Goal: Task Accomplishment & Management: Complete application form

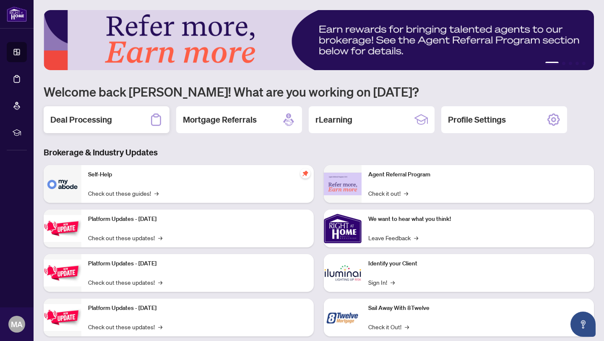
click at [134, 128] on div "Deal Processing" at bounding box center [107, 119] width 126 height 27
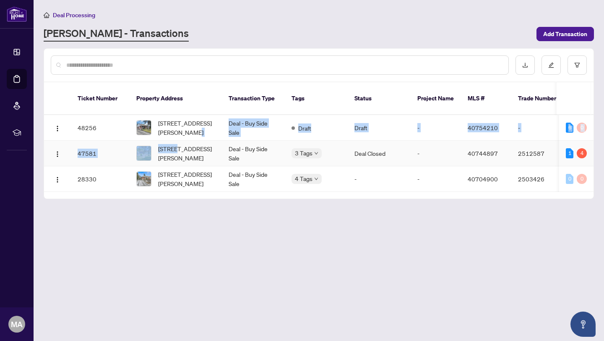
drag, startPoint x: 176, startPoint y: 122, endPoint x: 175, endPoint y: 135, distance: 12.7
click at [175, 135] on tbody "48256 [STREET_ADDRESS][PERSON_NAME] Deal - Buy Side Sale Draft Draft - 40754210…" at bounding box center [452, 153] width 817 height 77
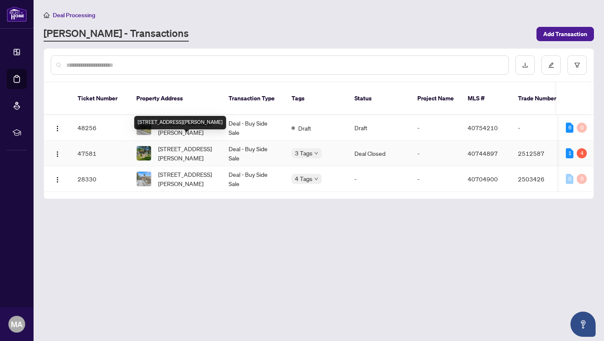
click at [175, 146] on span "[STREET_ADDRESS][PERSON_NAME]" at bounding box center [186, 153] width 57 height 18
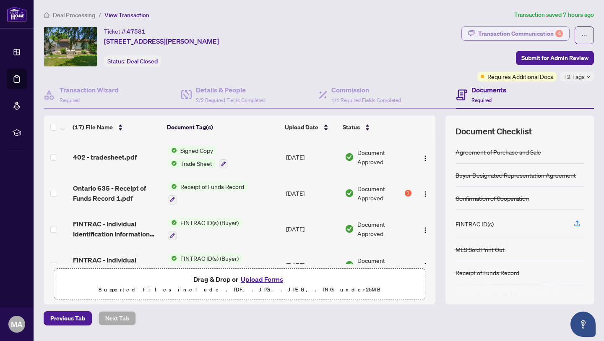
click at [530, 34] on div "Transaction Communication 4" at bounding box center [520, 33] width 85 height 13
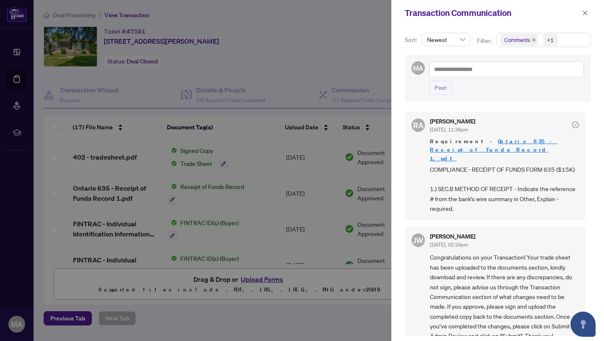
click at [536, 43] on span "Comments" at bounding box center [520, 40] width 38 height 12
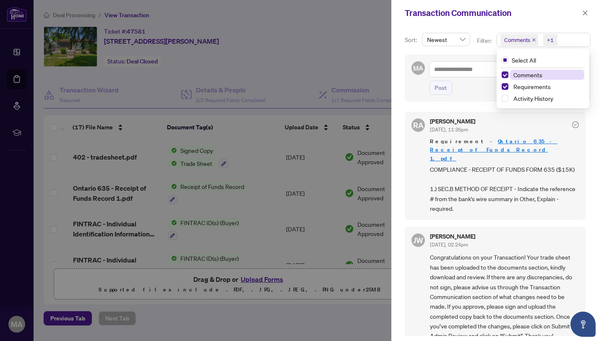
click at [531, 40] on span "Comments" at bounding box center [520, 40] width 38 height 12
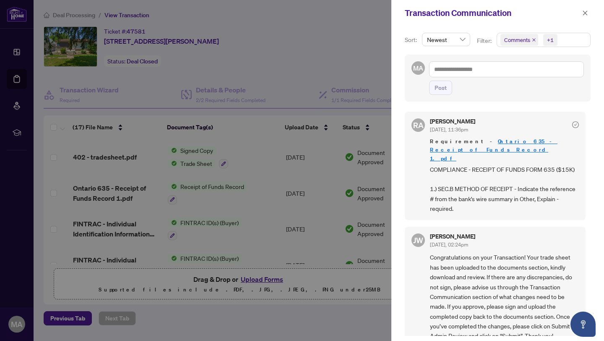
click at [531, 39] on span "Comments" at bounding box center [520, 40] width 38 height 12
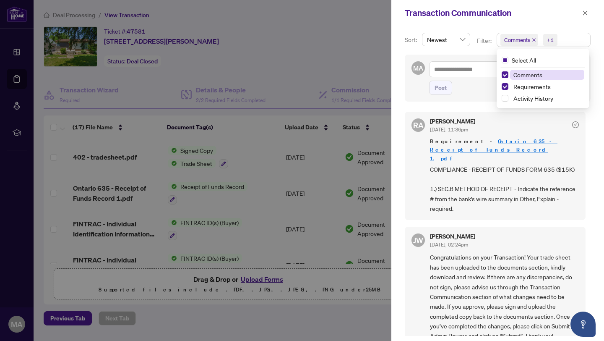
click at [533, 40] on icon "close" at bounding box center [534, 39] width 3 height 3
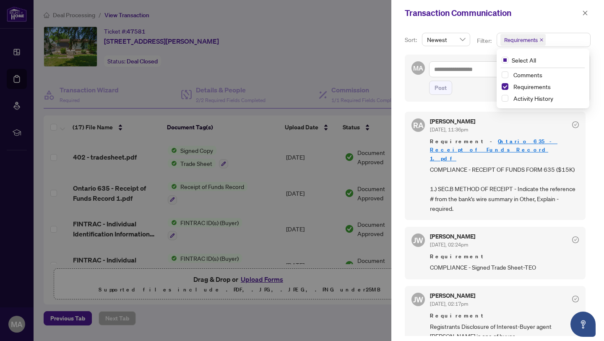
click at [489, 106] on div "Sort: Newest Filter: Requirements Select All Comments Requirements Activity His…" at bounding box center [498, 183] width 213 height 315
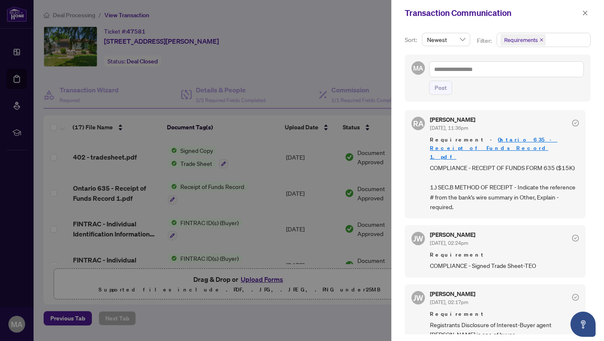
click at [484, 177] on span "COMPLIANCE - RECEIPT OF FUNDS FORM 635 ($15K) 1.) SEC.B METHOD OF RECEIPT - Ind…" at bounding box center [504, 187] width 149 height 49
click at [484, 193] on span "COMPLIANCE - RECEIPT OF FUNDS FORM 635 ($15K) 1.) SEC.B METHOD OF RECEIPT - Ind…" at bounding box center [504, 187] width 149 height 49
click at [254, 154] on div at bounding box center [302, 170] width 604 height 341
click at [589, 11] on button "button" at bounding box center [585, 13] width 11 height 10
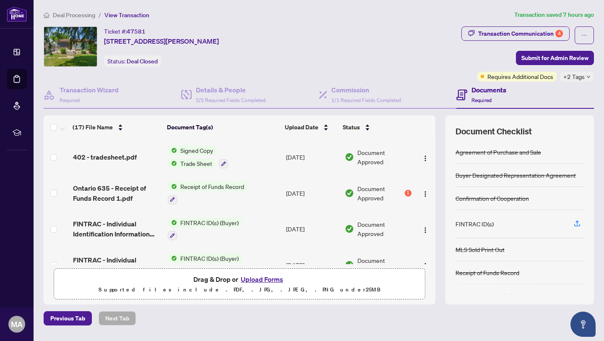
click at [393, 197] on span "Document Approved" at bounding box center [381, 193] width 46 height 18
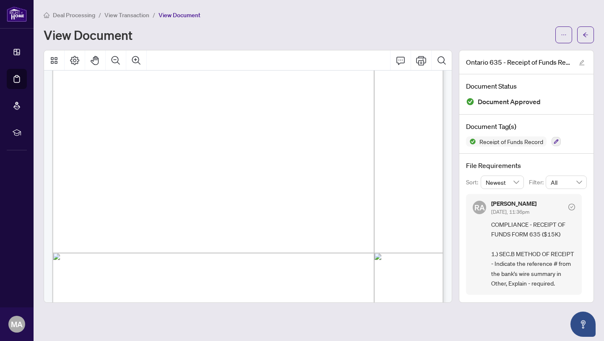
scroll to position [1848, 0]
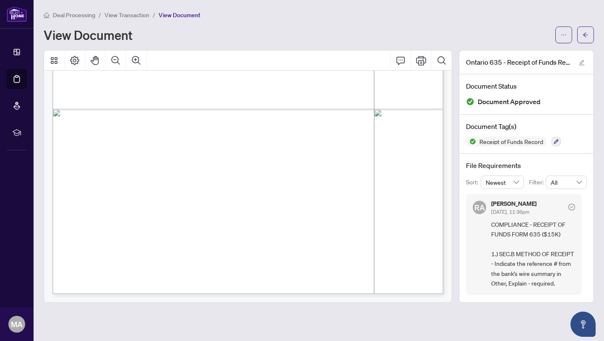
click at [485, 233] on div "[PERSON_NAME] [DATE], 11:36pm COMPLIANCE - RECEIPT OF FUNDS FORM 635 ($15K) 1.)…" at bounding box center [524, 244] width 116 height 101
drag, startPoint x: 486, startPoint y: 232, endPoint x: 390, endPoint y: 232, distance: 95.7
click at [471, 232] on div "[PERSON_NAME] [DATE], 11:36pm COMPLIANCE - RECEIPT OF FUNDS FORM 635 ($15K) 1.)…" at bounding box center [524, 244] width 116 height 101
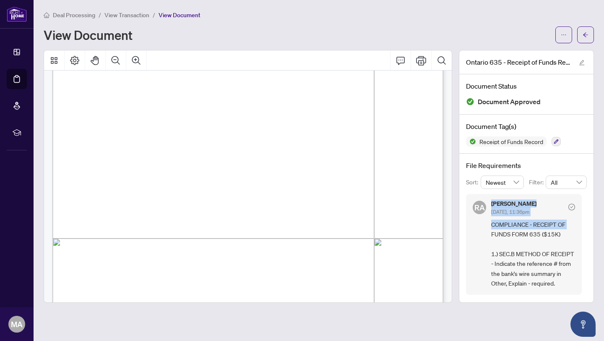
scroll to position [107, 0]
click at [582, 36] on button "button" at bounding box center [586, 34] width 17 height 17
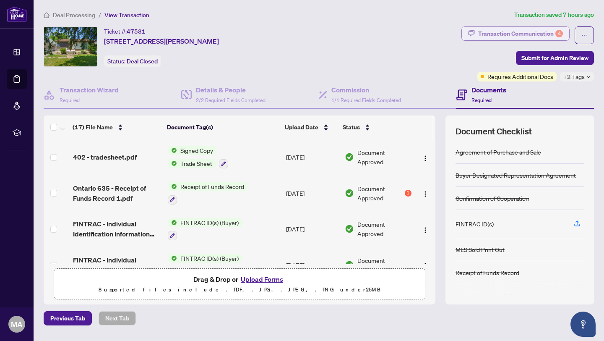
click at [531, 31] on div "Transaction Communication 4" at bounding box center [520, 33] width 85 height 13
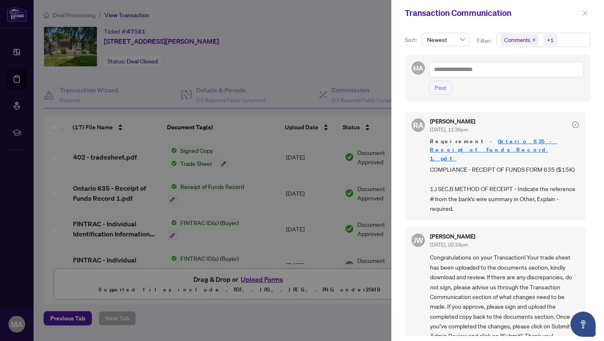
click at [588, 13] on icon "close" at bounding box center [586, 13] width 6 height 6
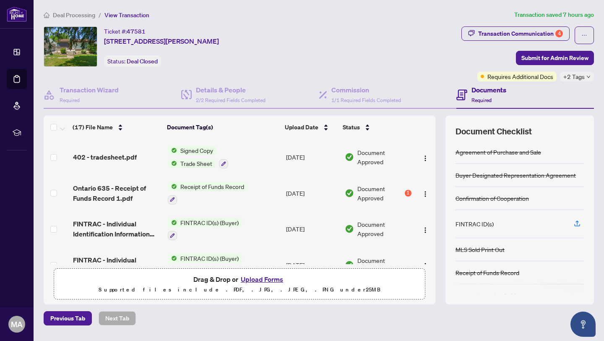
click at [273, 277] on button "Upload Forms" at bounding box center [261, 279] width 47 height 11
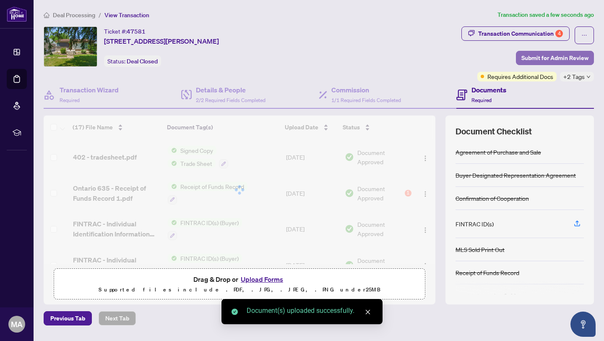
click at [536, 60] on span "Submit for Admin Review" at bounding box center [555, 57] width 67 height 13
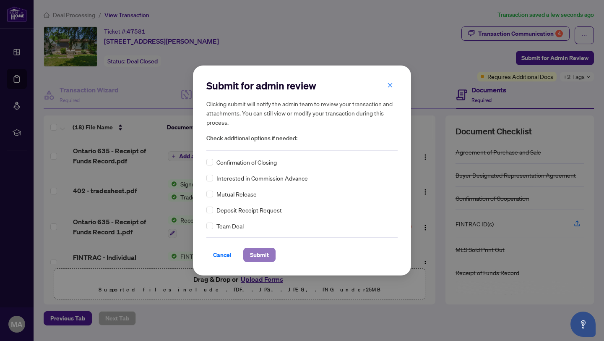
click at [262, 256] on span "Submit" at bounding box center [259, 254] width 19 height 13
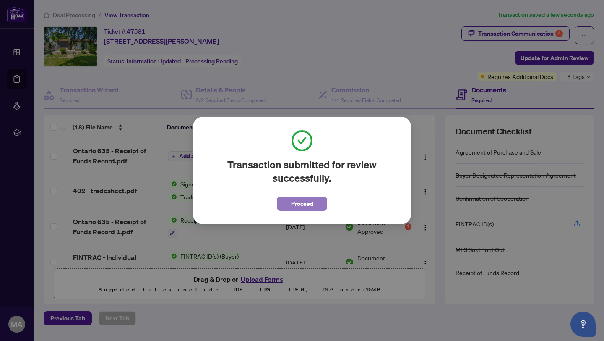
click at [301, 204] on span "Proceed" at bounding box center [302, 203] width 22 height 13
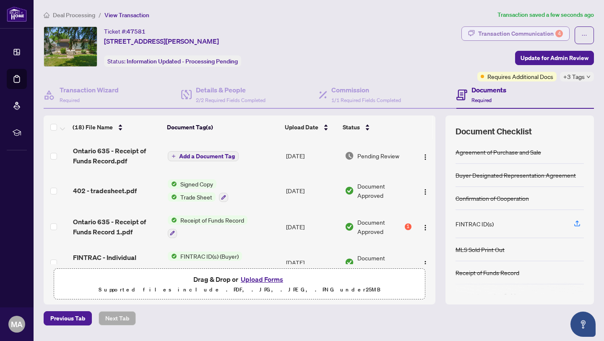
click at [542, 31] on div "Transaction Communication 4" at bounding box center [520, 33] width 85 height 13
